Goal: Information Seeking & Learning: Learn about a topic

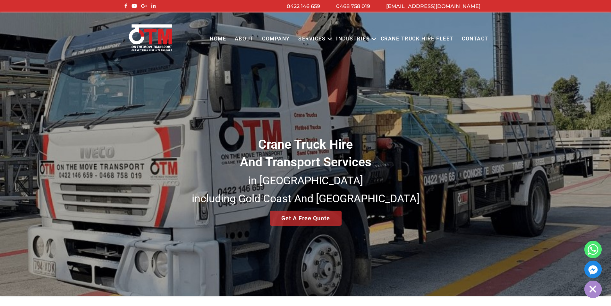
click at [402, 112] on div "Crane Truck Hire And Transport Services in South East Queensland including Gold…" at bounding box center [305, 154] width 611 height 283
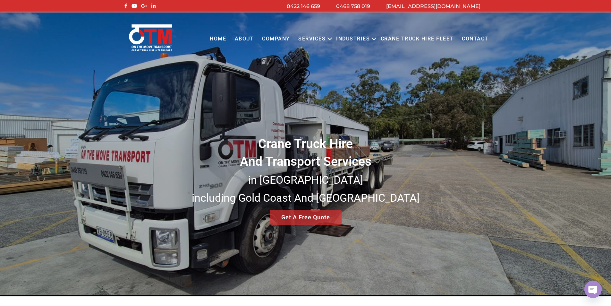
click at [256, 42] on link "About" at bounding box center [244, 39] width 28 height 18
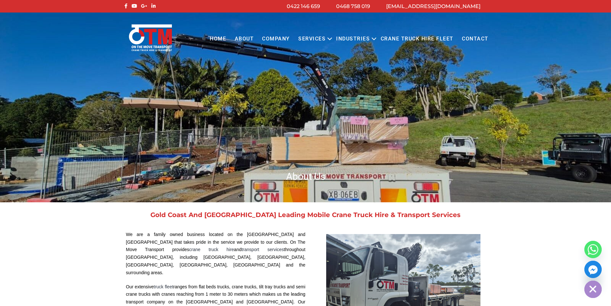
click at [163, 43] on img at bounding box center [151, 38] width 46 height 28
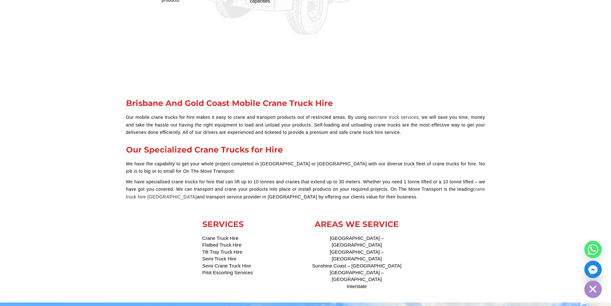
scroll to position [3113, 0]
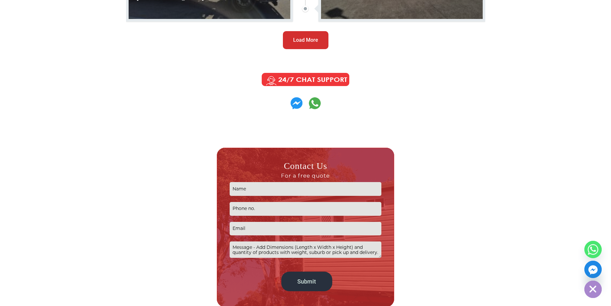
scroll to position [770, 0]
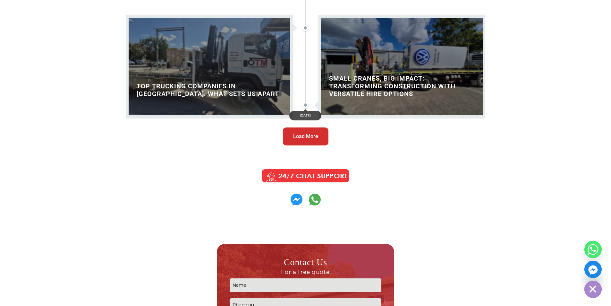
click at [316, 127] on article "[DATE] In [DATE] dynamic construction environment, agility and efficiency are k…" at bounding box center [396, 66] width 180 height 122
click at [309, 144] on button "Load More" at bounding box center [306, 136] width 46 height 18
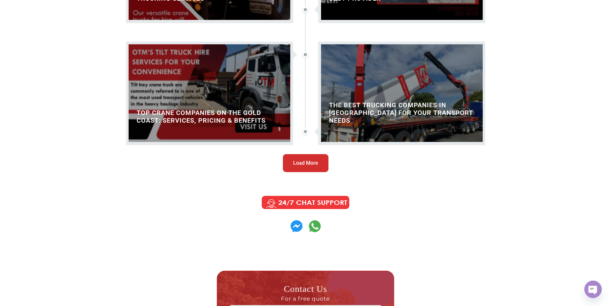
scroll to position [1475, 0]
click at [302, 165] on span "Load More" at bounding box center [305, 163] width 25 height 8
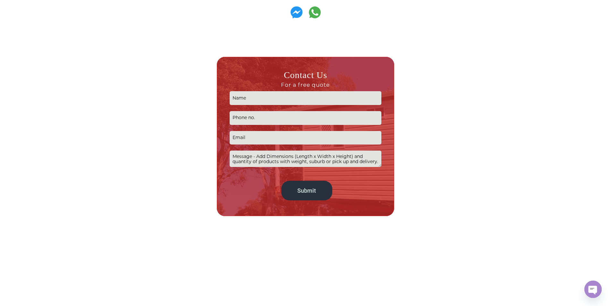
scroll to position [2309, 0]
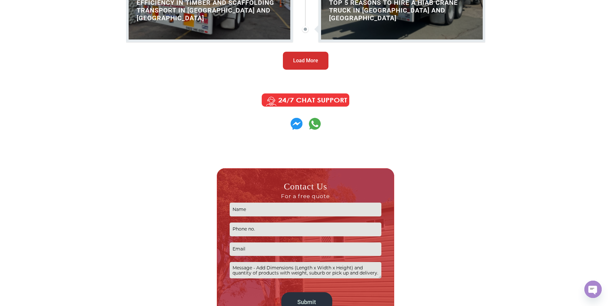
click at [310, 61] on span "Load More" at bounding box center [305, 61] width 25 height 8
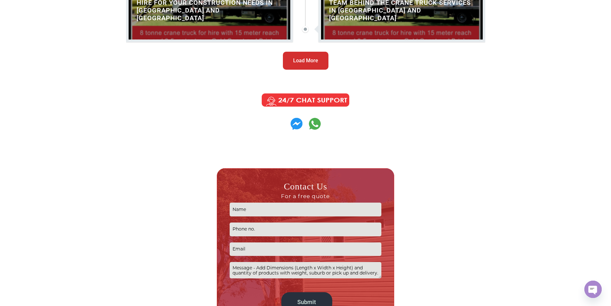
scroll to position [2918, 0]
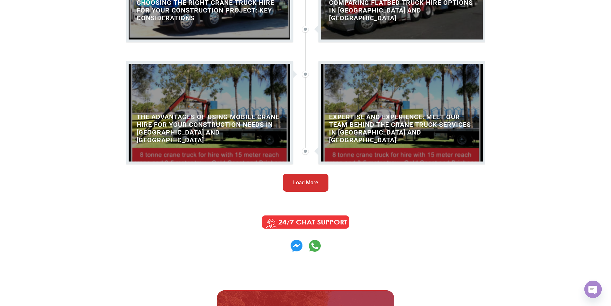
click at [306, 189] on button "Load More" at bounding box center [306, 183] width 46 height 18
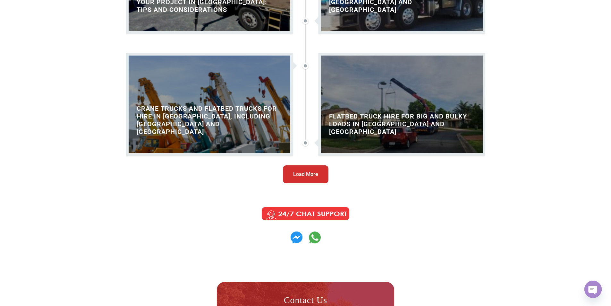
scroll to position [3656, 0]
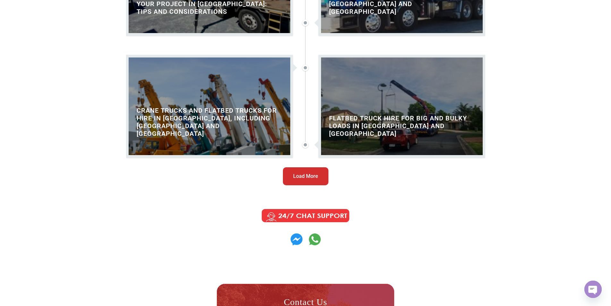
click at [305, 177] on span "Load More" at bounding box center [305, 176] width 25 height 8
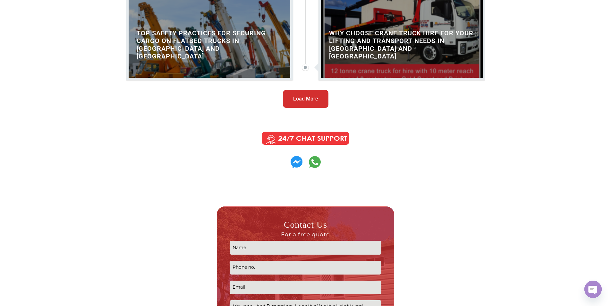
scroll to position [4458, 0]
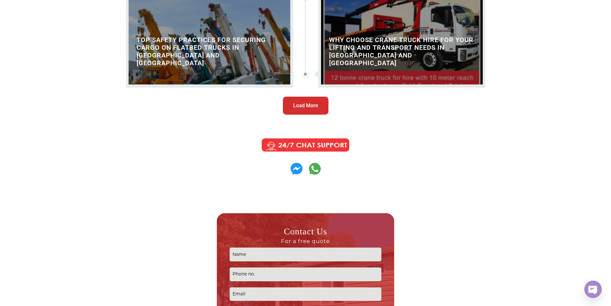
click at [306, 103] on span "Load More" at bounding box center [305, 106] width 25 height 8
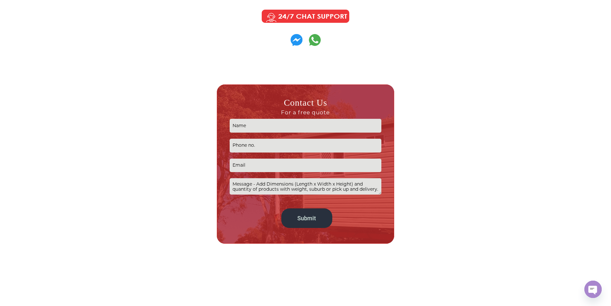
scroll to position [5229, 0]
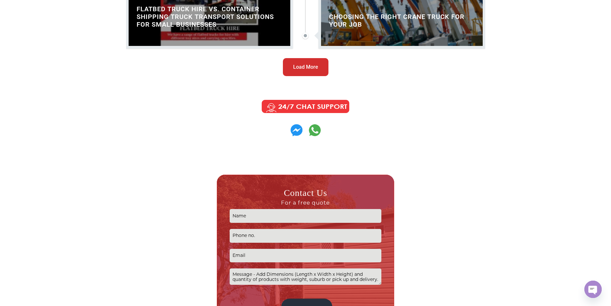
click at [308, 62] on button "Load More" at bounding box center [306, 67] width 46 height 18
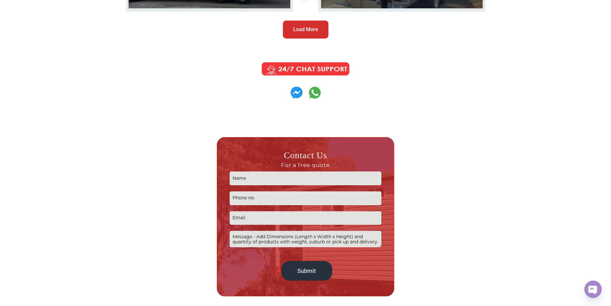
scroll to position [5966, 0]
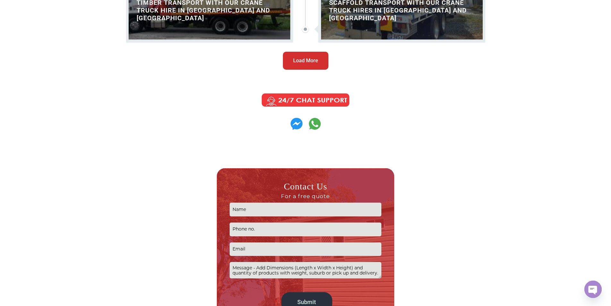
click at [312, 52] on button "Load More" at bounding box center [306, 61] width 46 height 18
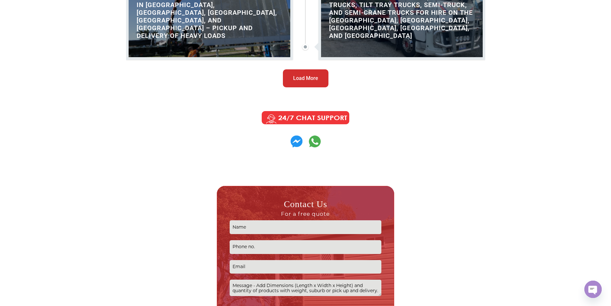
scroll to position [6672, 0]
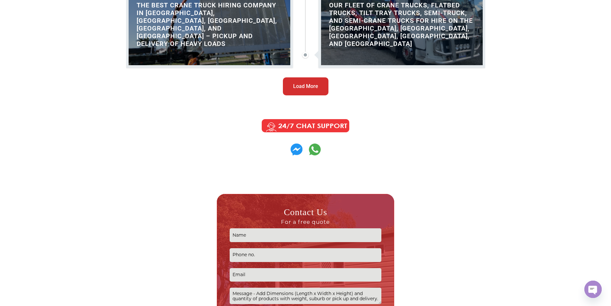
click at [302, 85] on span "Load More" at bounding box center [305, 86] width 25 height 8
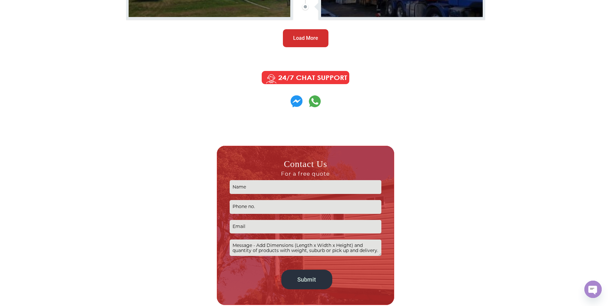
scroll to position [7410, 0]
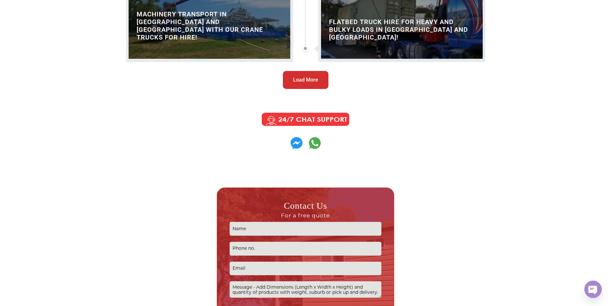
click at [308, 79] on span "Load More" at bounding box center [305, 80] width 25 height 8
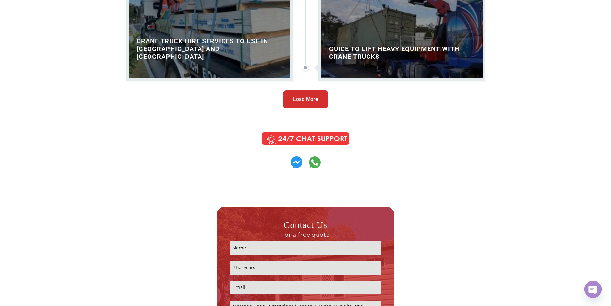
scroll to position [8148, 0]
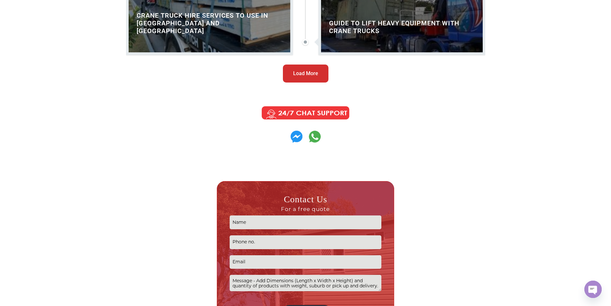
click at [301, 73] on span "Load More" at bounding box center [305, 74] width 25 height 8
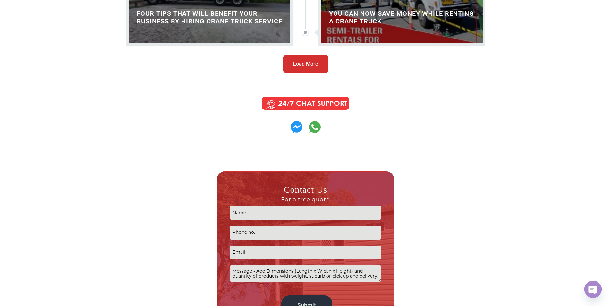
scroll to position [8886, 0]
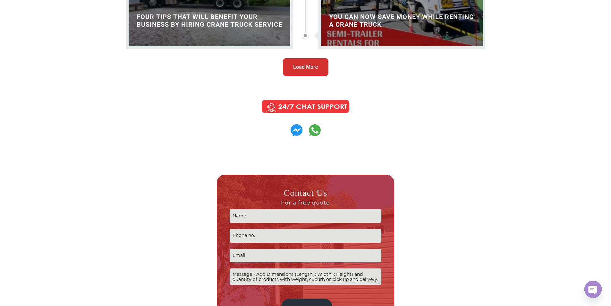
click at [312, 66] on span "Load More" at bounding box center [305, 67] width 25 height 8
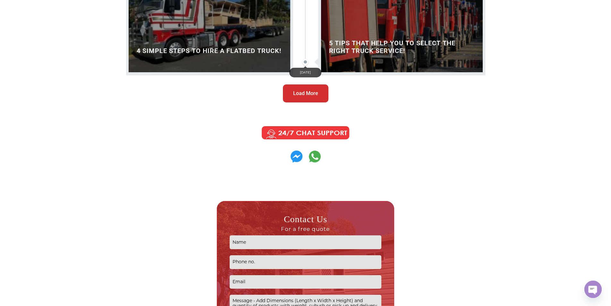
scroll to position [9560, 0]
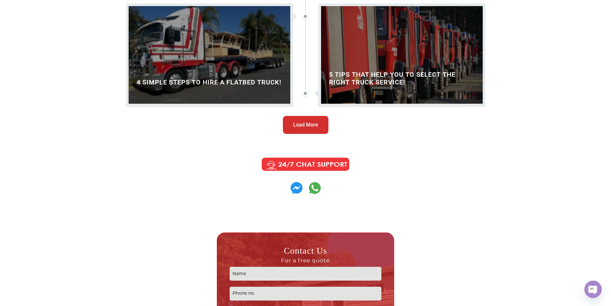
click at [317, 123] on span "Load More" at bounding box center [305, 125] width 25 height 8
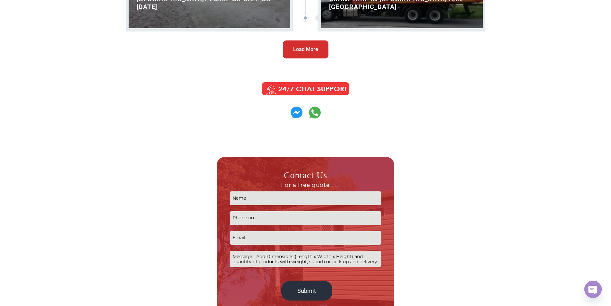
scroll to position [10330, 0]
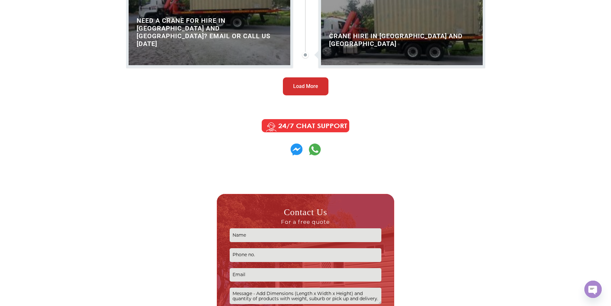
click at [306, 80] on button "Load More" at bounding box center [306, 86] width 46 height 18
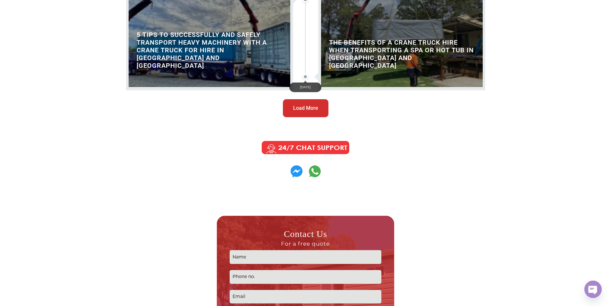
scroll to position [11036, 0]
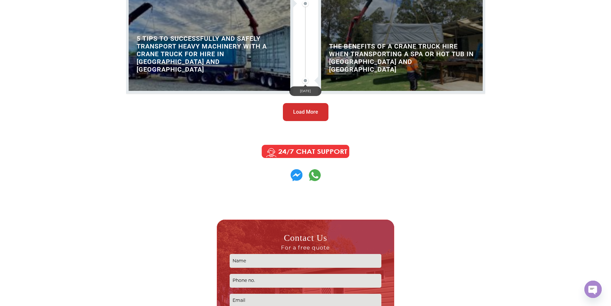
drag, startPoint x: 305, startPoint y: 79, endPoint x: 312, endPoint y: 104, distance: 25.9
click at [305, 79] on div at bounding box center [305, 80] width 6 height 6
click at [313, 107] on button "Load More" at bounding box center [306, 112] width 46 height 18
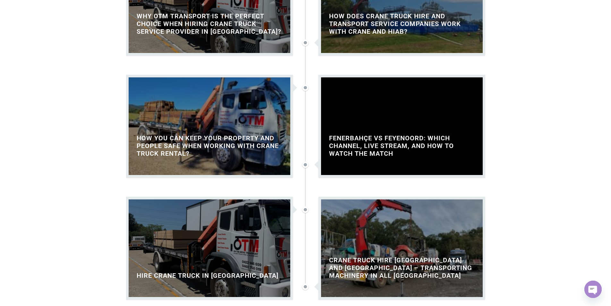
scroll to position [11645, 0]
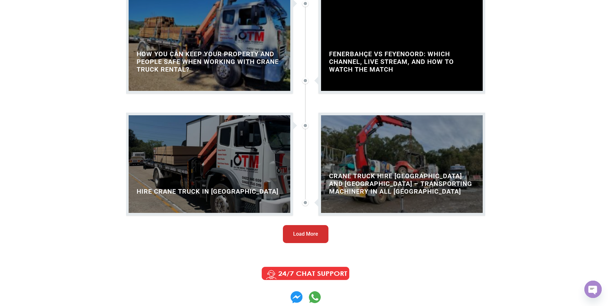
click at [307, 232] on span "Load More" at bounding box center [305, 234] width 25 height 8
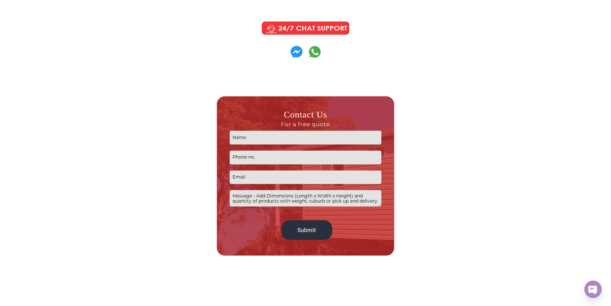
scroll to position [12544, 0]
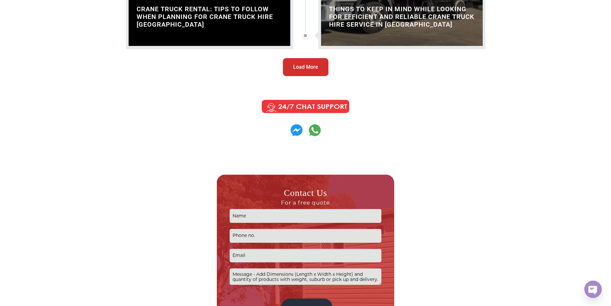
click at [304, 67] on span "Load More" at bounding box center [305, 67] width 25 height 8
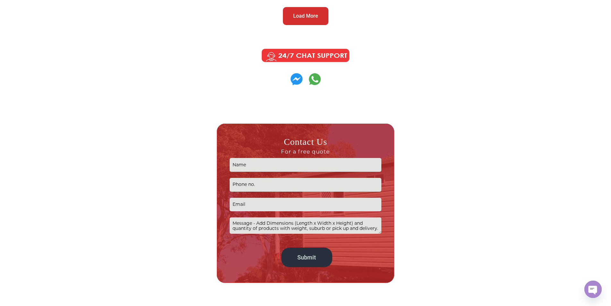
scroll to position [13186, 0]
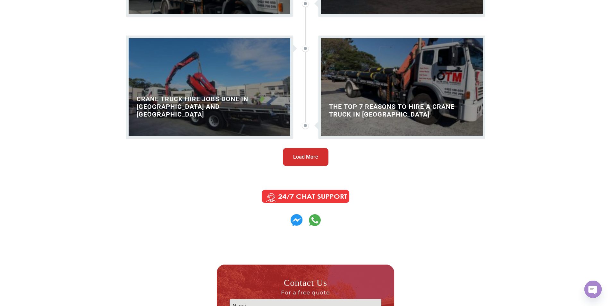
click at [307, 155] on span "Load More" at bounding box center [305, 157] width 25 height 8
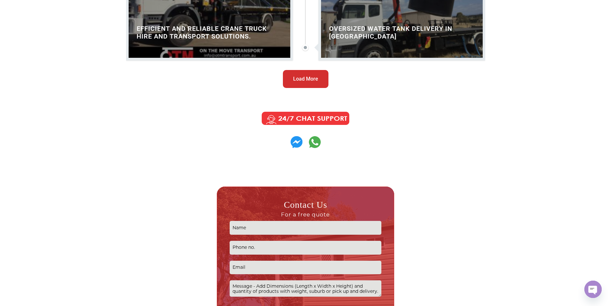
scroll to position [13988, 0]
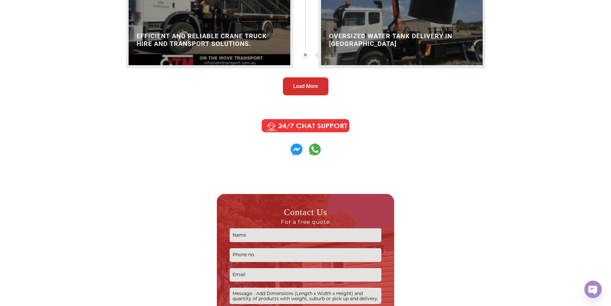
click at [312, 79] on button "Load More" at bounding box center [306, 86] width 46 height 18
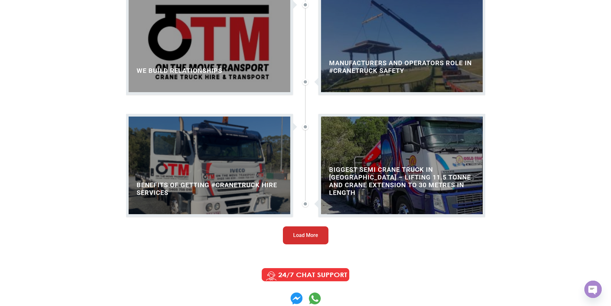
scroll to position [14565, 0]
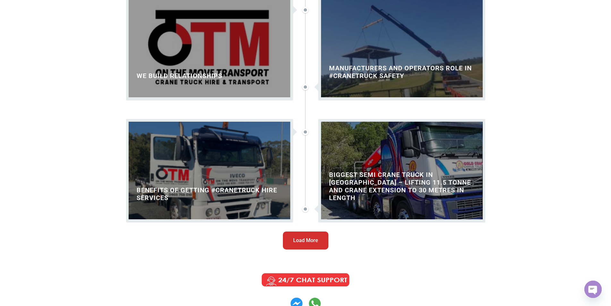
click at [304, 237] on span "Load More" at bounding box center [305, 240] width 25 height 8
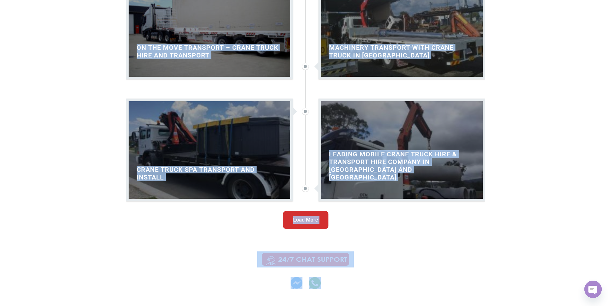
scroll to position [15413, 0]
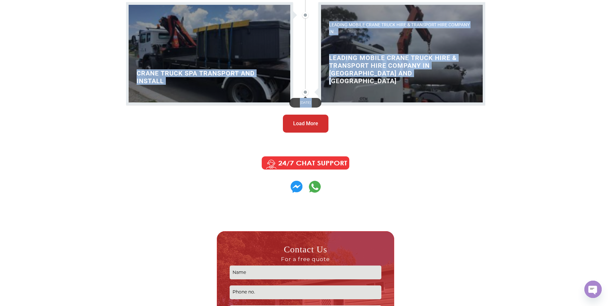
drag, startPoint x: 110, startPoint y: 58, endPoint x: 401, endPoint y: 87, distance: 292.4
copy div "July 21, 2025 In the middle of a narrow Brisbane street, a team... Small Cranes…"
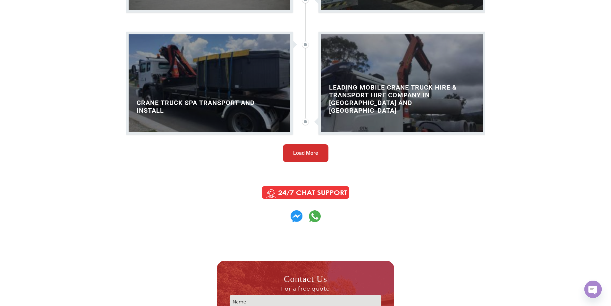
scroll to position [15285, 0]
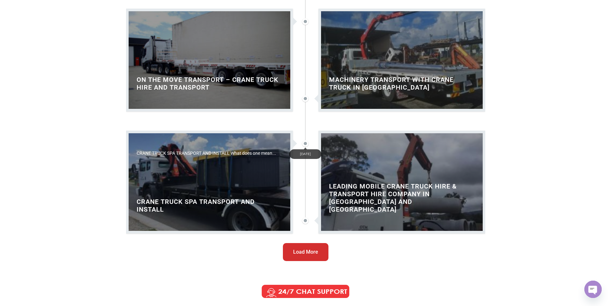
click at [167, 203] on h2 "CRANE TRUCK SPA TRANSPORT AND INSTALL" at bounding box center [210, 205] width 162 height 15
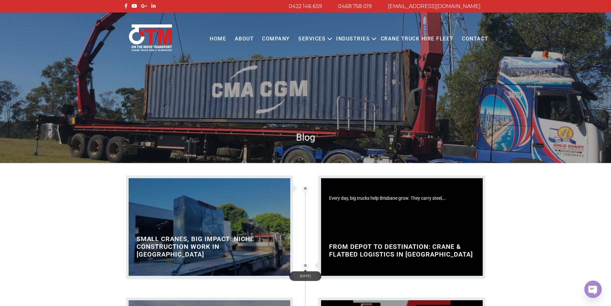
scroll to position [64, 0]
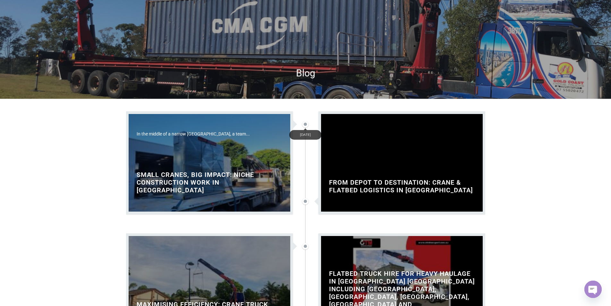
click at [205, 187] on h2 "Small Cranes, Big Impact: Niche Construction Work in [GEOGRAPHIC_DATA]" at bounding box center [210, 182] width 162 height 23
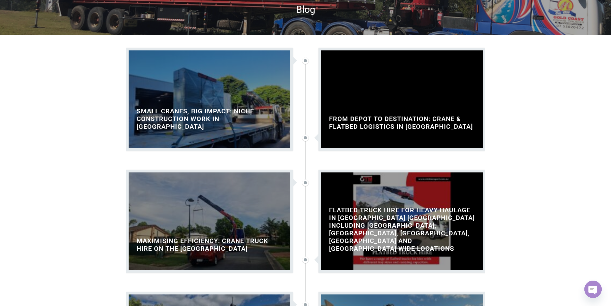
scroll to position [128, 0]
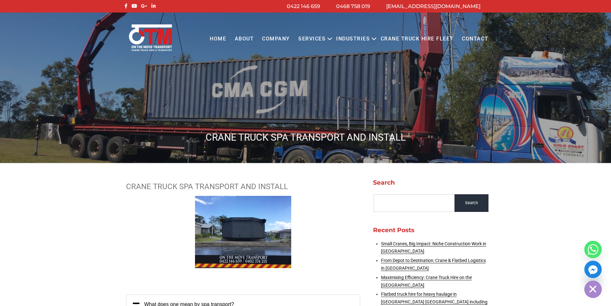
scroll to position [128, 0]
